Goal: Transaction & Acquisition: Purchase product/service

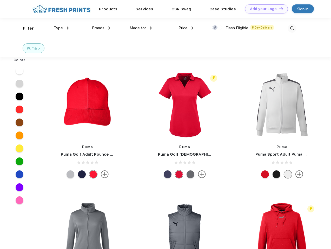
click at [264, 9] on link "Add your Logo Design Tool" at bounding box center [266, 8] width 43 height 9
click at [0, 0] on div "Design Tool" at bounding box center [0, 0] width 0 height 0
click at [278, 9] on link "Add your Logo Design Tool" at bounding box center [266, 8] width 43 height 9
click at [25, 28] on div "Filter" at bounding box center [28, 28] width 11 height 6
click at [61, 28] on span "Type" at bounding box center [58, 28] width 9 height 5
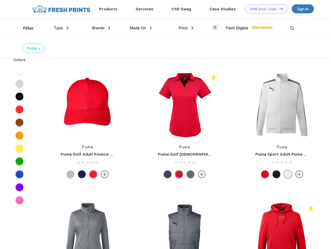
click at [101, 28] on span "Brands" at bounding box center [98, 28] width 12 height 5
click at [141, 28] on span "Made for" at bounding box center [137, 28] width 16 height 5
click at [186, 28] on span "Price" at bounding box center [182, 28] width 9 height 5
click at [217, 28] on div at bounding box center [217, 28] width 10 height 6
click at [215, 28] on input "checkbox" at bounding box center [213, 25] width 3 height 3
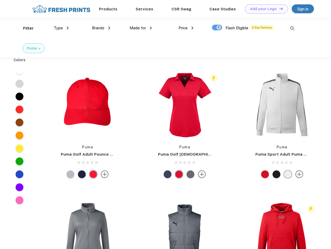
click at [292, 28] on img at bounding box center [292, 28] width 9 height 9
